Goal: Obtain resource: Download file/media

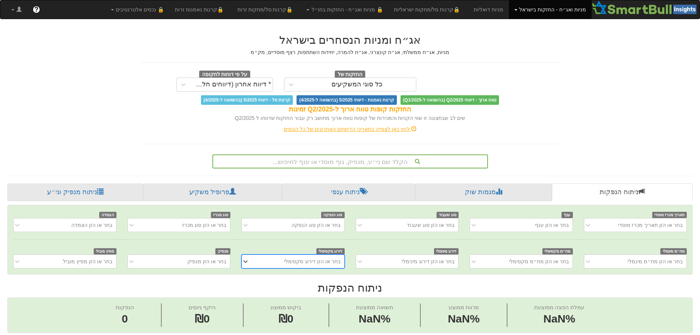
scroll to position [17, 0]
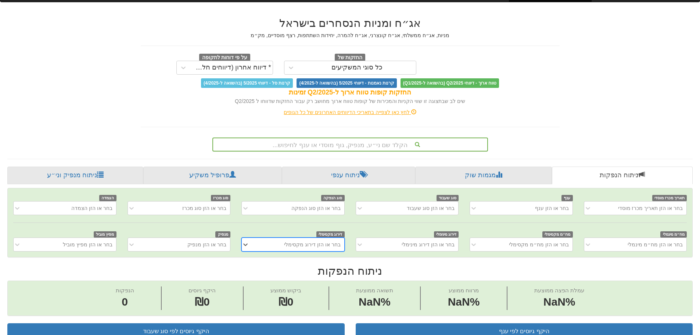
click at [374, 151] on div "הקלד שם ני״ע, מנפיק, גוף מוסדי או ענף לחיפוש..." at bounding box center [349, 144] width 275 height 14
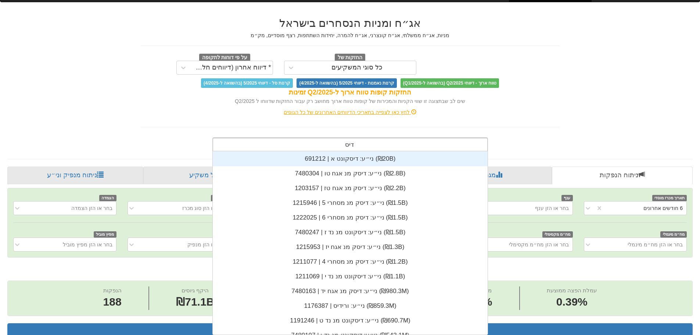
scroll to position [0, 1339]
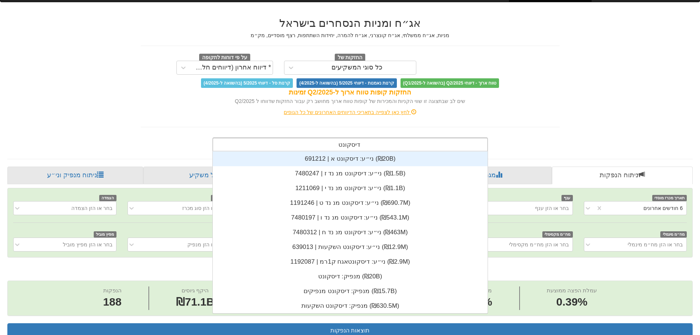
type input "דיסקונט ה"
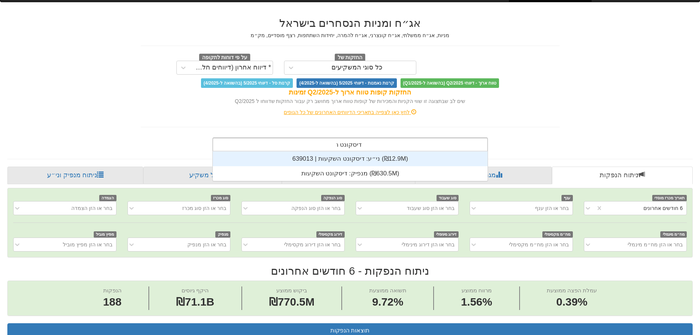
click at [334, 155] on div "ני״ע: ‏דיסקונט השקעות | 639013 ‎(₪12.9M)‎" at bounding box center [350, 158] width 275 height 15
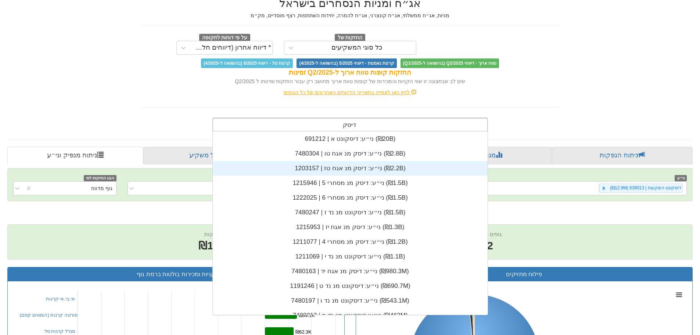
scroll to position [59, 0]
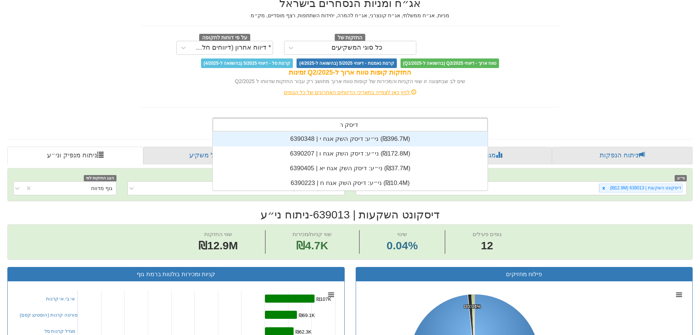
type input "דיסק הש"
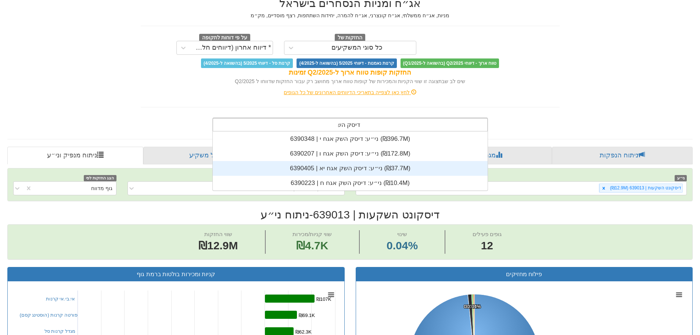
click at [343, 167] on div "ני״ע: ‏דיסק השק אגח יא | 6390405 ‎(₪37.7M)‎" at bounding box center [350, 168] width 275 height 15
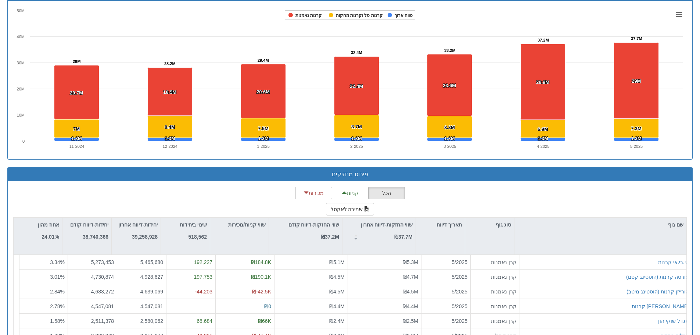
scroll to position [551, 0]
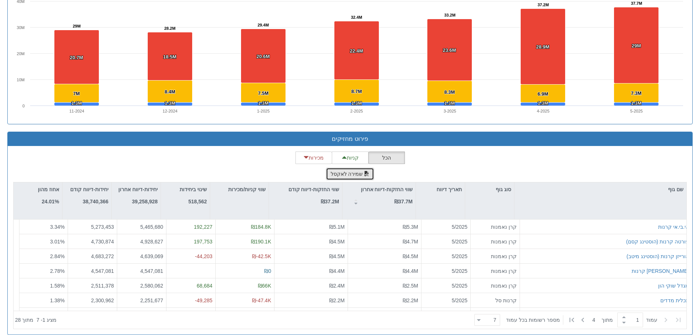
click at [351, 175] on button "שמירה לאקסל" at bounding box center [350, 173] width 48 height 12
